Goal: Task Accomplishment & Management: Use online tool/utility

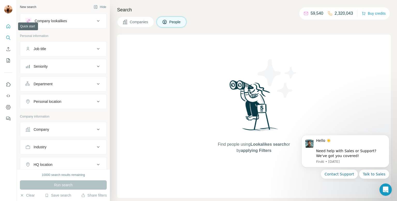
click at [11, 24] on button "Quick start" at bounding box center [8, 26] width 8 height 9
click at [6, 40] on icon "Search" at bounding box center [8, 37] width 5 height 5
click at [58, 133] on button "Company" at bounding box center [63, 129] width 86 height 12
click at [40, 157] on div "Select a company name or website Upload a CSV of company websites. Your list is…" at bounding box center [63, 166] width 76 height 57
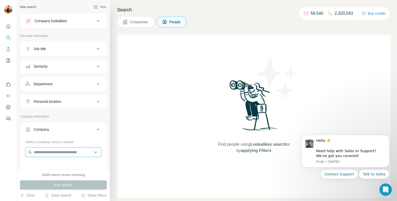
click at [42, 150] on input "text" at bounding box center [63, 152] width 76 height 9
paste input "**********"
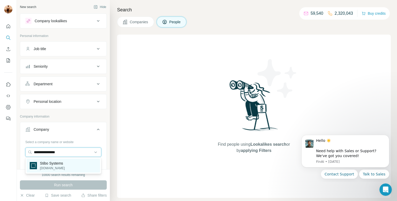
type input "**********"
click at [46, 163] on p "Stibo Systems" at bounding box center [52, 163] width 25 height 5
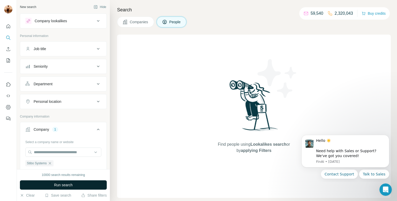
click at [52, 182] on button "Run search" at bounding box center [63, 185] width 87 height 9
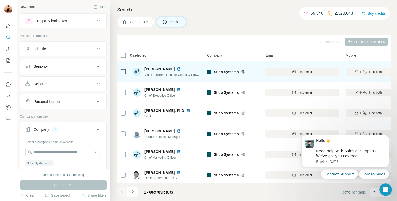
click at [179, 69] on img at bounding box center [179, 69] width 4 height 4
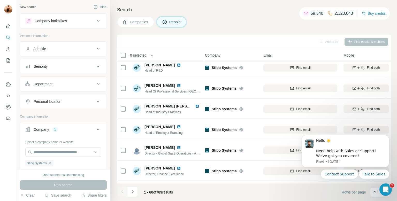
scroll to position [771, 2]
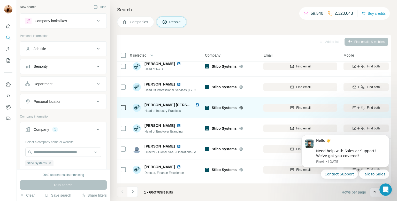
click at [195, 104] on img at bounding box center [197, 105] width 4 height 4
